Goal: Task Accomplishment & Management: Manage account settings

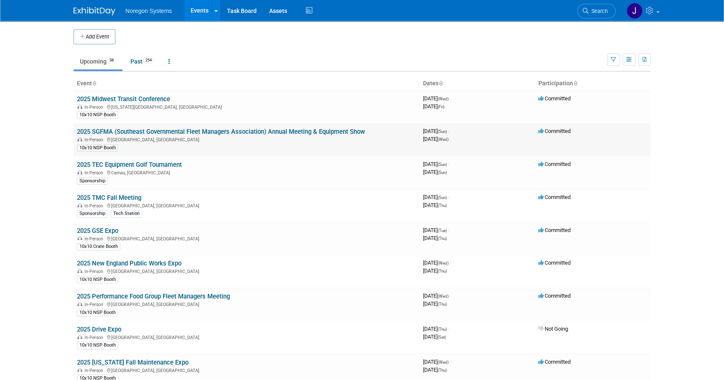
click at [117, 132] on link "2025 SGFMA (Southeast Governmental Fleet Managers Association) Annual Meeting &…" at bounding box center [221, 132] width 288 height 8
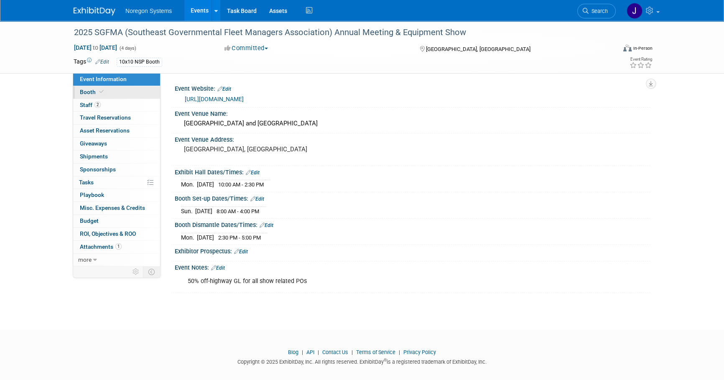
click at [118, 95] on link "Booth" at bounding box center [116, 92] width 87 height 13
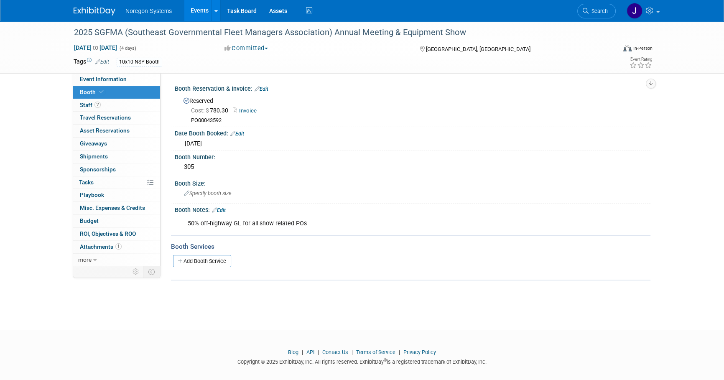
click at [258, 298] on div "2025 SGFMA (Southeast Governmental Fleet Managers Association) Annual Meeting &…" at bounding box center [362, 168] width 724 height 294
click at [129, 100] on link "2 Staff 2" at bounding box center [116, 105] width 87 height 13
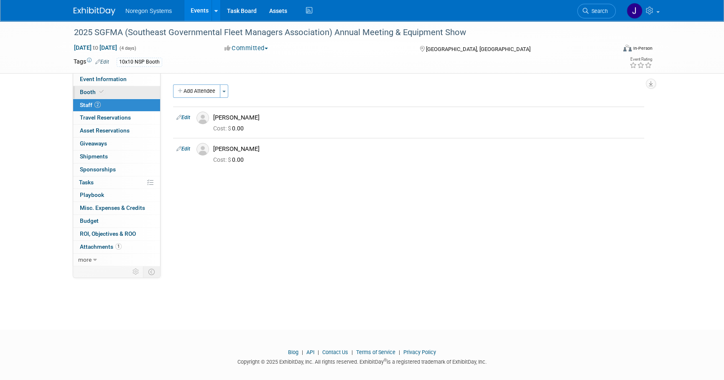
click at [128, 92] on link "Booth" at bounding box center [116, 92] width 87 height 13
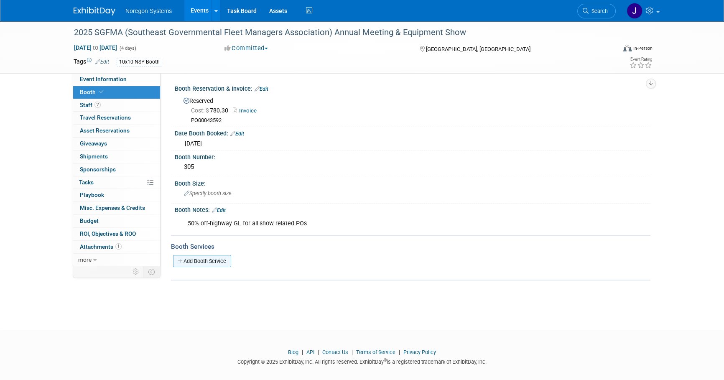
click at [220, 257] on link "Add Booth Service" at bounding box center [202, 261] width 58 height 12
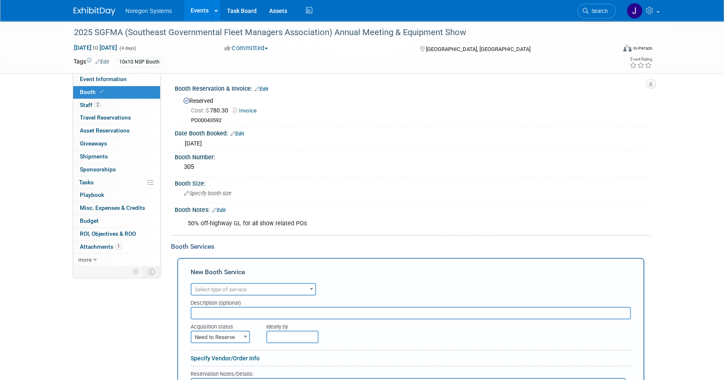
click at [244, 289] on span "Select type of service" at bounding box center [221, 289] width 52 height 6
type input "electri"
select select "8"
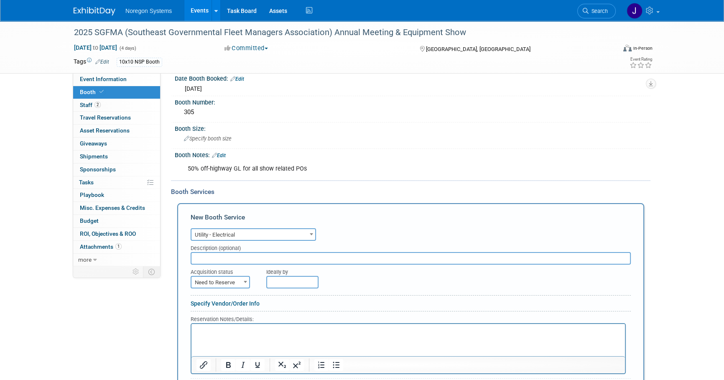
scroll to position [152, 0]
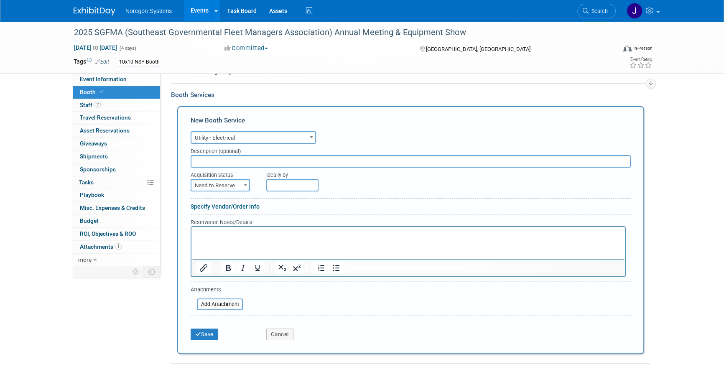
click at [238, 155] on input "text" at bounding box center [410, 161] width 440 height 13
click at [226, 183] on span "Need to Reserve" at bounding box center [220, 186] width 58 height 12
select select "2"
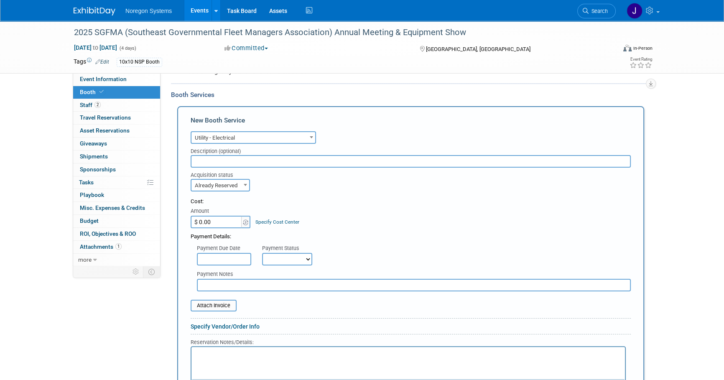
click at [211, 222] on input "$ 0.00" at bounding box center [216, 222] width 52 height 13
type input "$ 95.00"
click at [439, 228] on div "Payment Details:" at bounding box center [410, 234] width 440 height 13
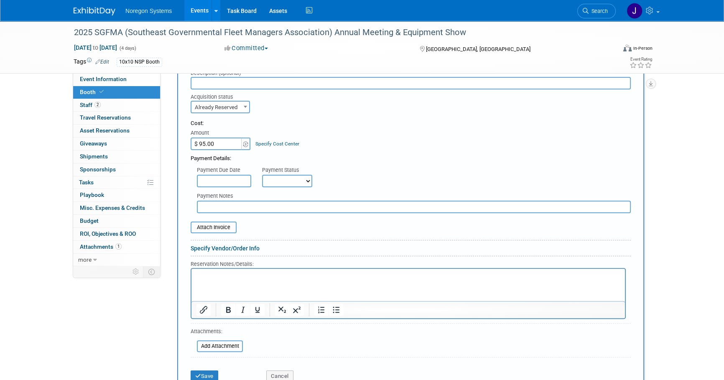
scroll to position [266, 0]
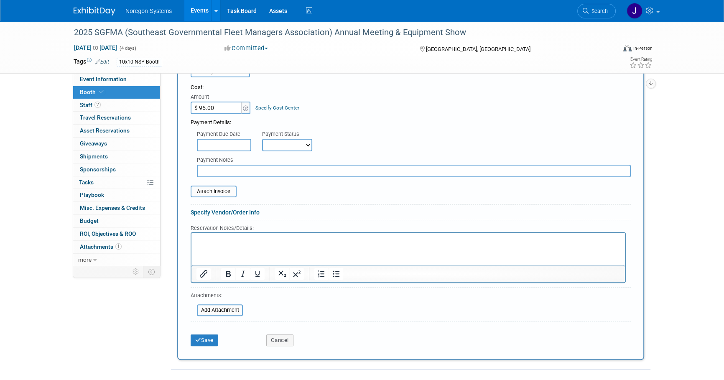
type input "C:\fakepath\Screenshot 2025-08-26 155410.png"
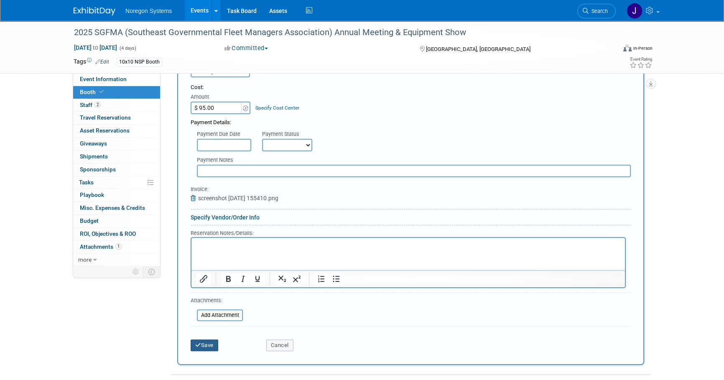
click at [206, 345] on button "Save" at bounding box center [204, 345] width 28 height 12
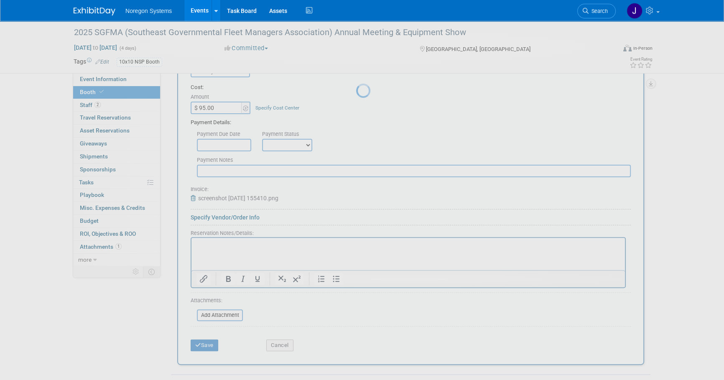
scroll to position [35, 0]
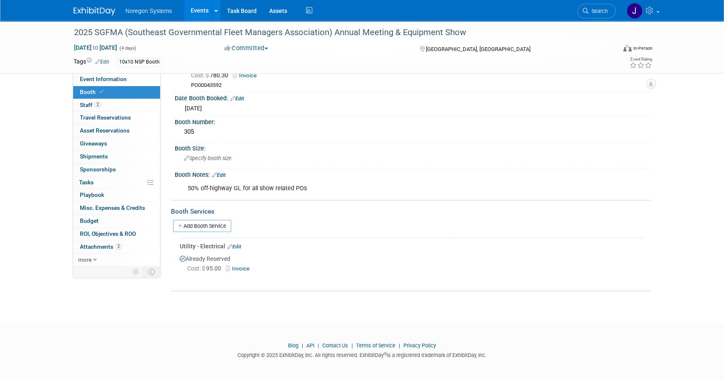
click at [95, 11] on img at bounding box center [95, 11] width 42 height 8
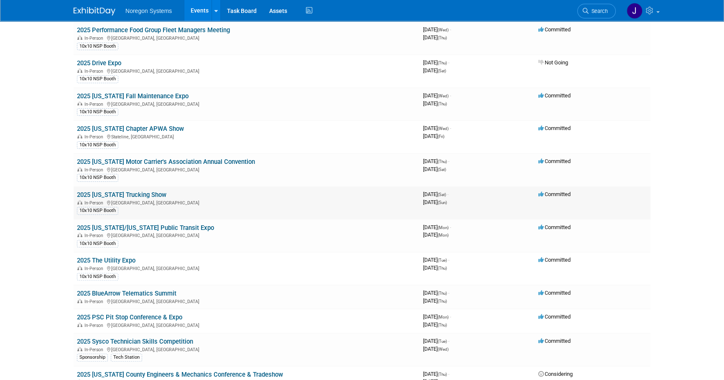
scroll to position [266, 0]
click at [149, 193] on link "2025 [US_STATE] Trucking Show" at bounding box center [121, 195] width 89 height 8
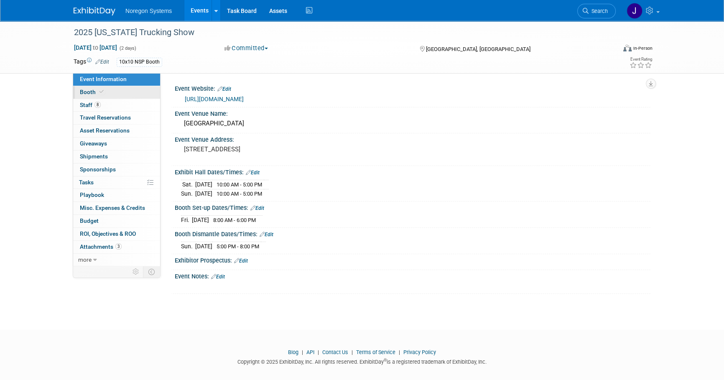
click at [126, 94] on link "Booth" at bounding box center [116, 92] width 87 height 13
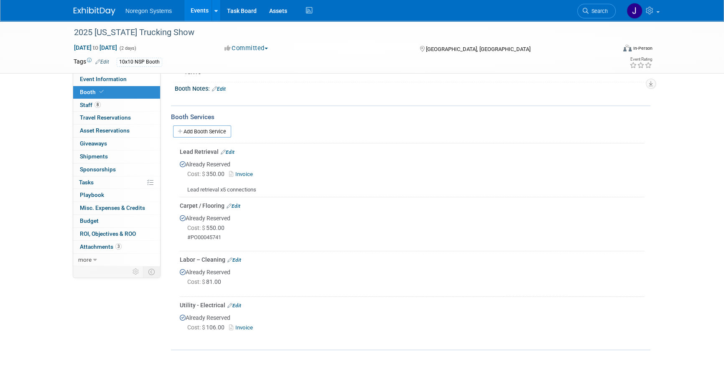
scroll to position [152, 0]
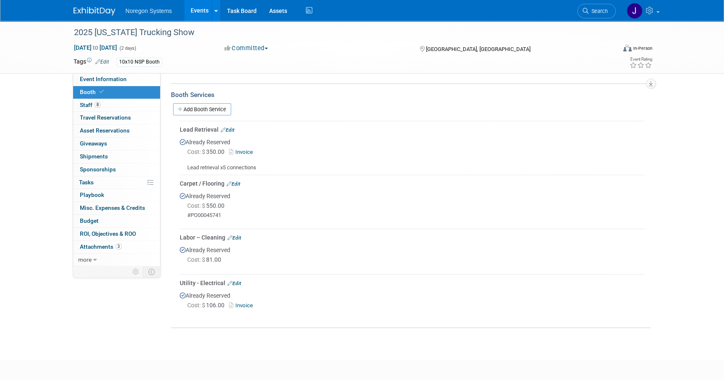
click at [248, 305] on link "Invoice" at bounding box center [242, 305] width 27 height 6
click at [96, 8] on img at bounding box center [95, 11] width 42 height 8
